Goal: Task Accomplishment & Management: Complete application form

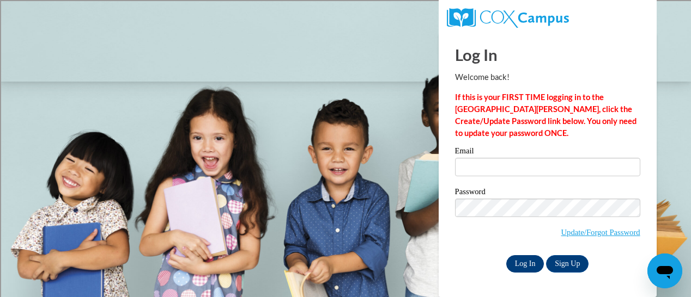
type input "[EMAIL_ADDRESS][DOMAIN_NAME]"
click at [521, 258] on input "Log In" at bounding box center [525, 264] width 38 height 17
click at [533, 265] on input "Log In" at bounding box center [525, 264] width 38 height 17
type input "[EMAIL_ADDRESS][DOMAIN_NAME]"
click at [516, 261] on input "Log In" at bounding box center [525, 264] width 38 height 17
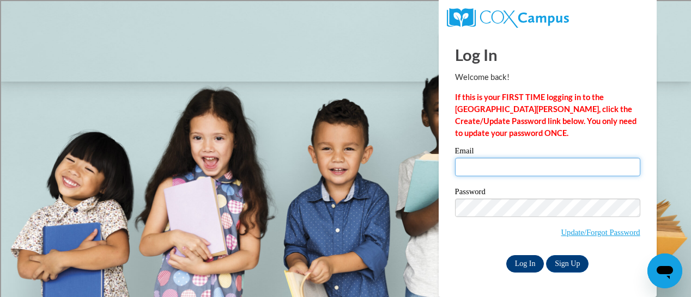
type input "[EMAIL_ADDRESS][DOMAIN_NAME]"
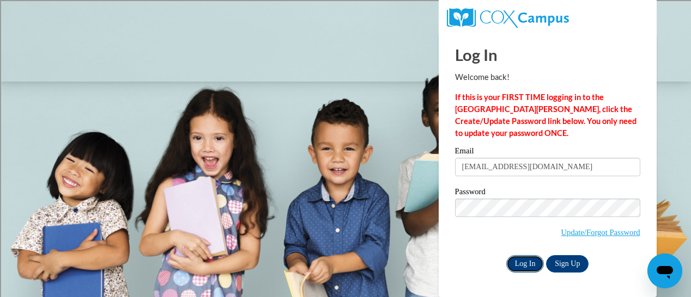
click at [515, 262] on input "Log In" at bounding box center [525, 264] width 38 height 17
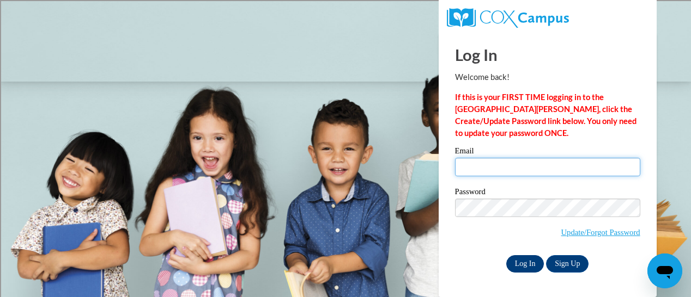
type input "[EMAIL_ADDRESS][DOMAIN_NAME]"
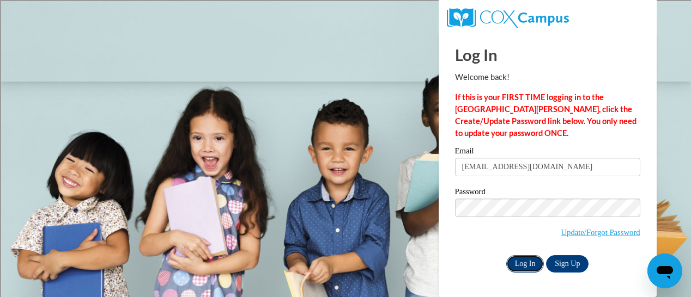
click at [520, 265] on input "Log In" at bounding box center [525, 264] width 38 height 17
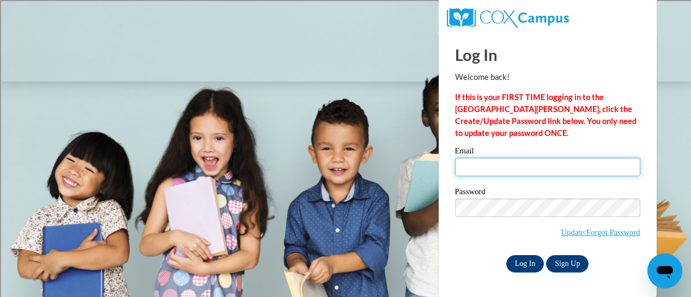
type input "[EMAIL_ADDRESS][DOMAIN_NAME]"
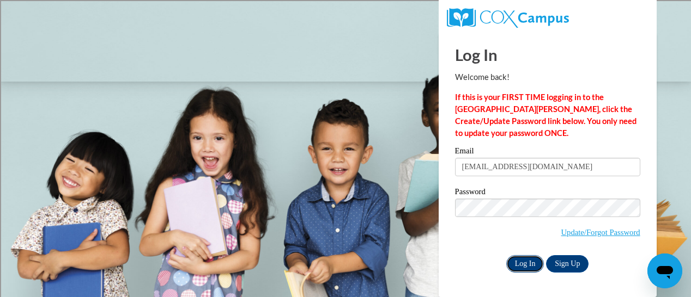
click at [512, 260] on input "Log In" at bounding box center [525, 264] width 38 height 17
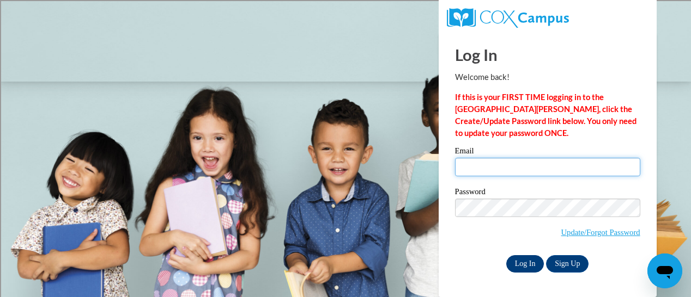
type input "[EMAIL_ADDRESS][DOMAIN_NAME]"
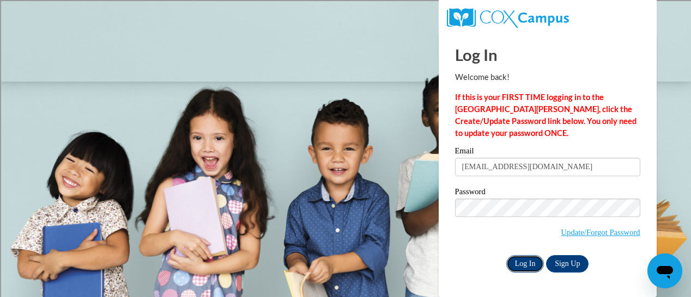
click at [524, 264] on input "Log In" at bounding box center [525, 264] width 38 height 17
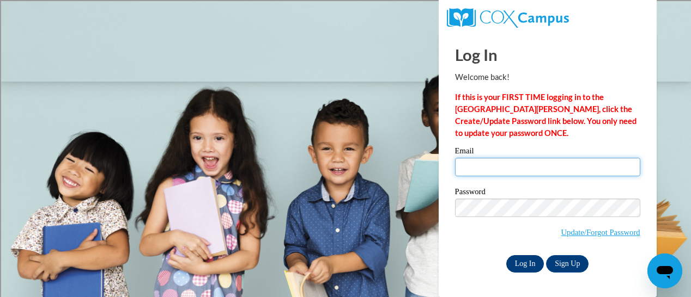
type input "[EMAIL_ADDRESS][DOMAIN_NAME]"
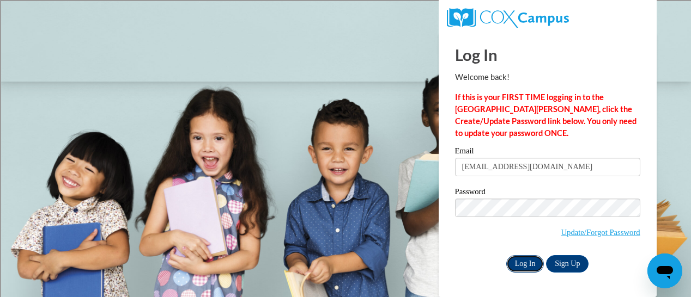
click at [527, 261] on input "Log In" at bounding box center [525, 264] width 38 height 17
